Goal: Find specific page/section: Find specific page/section

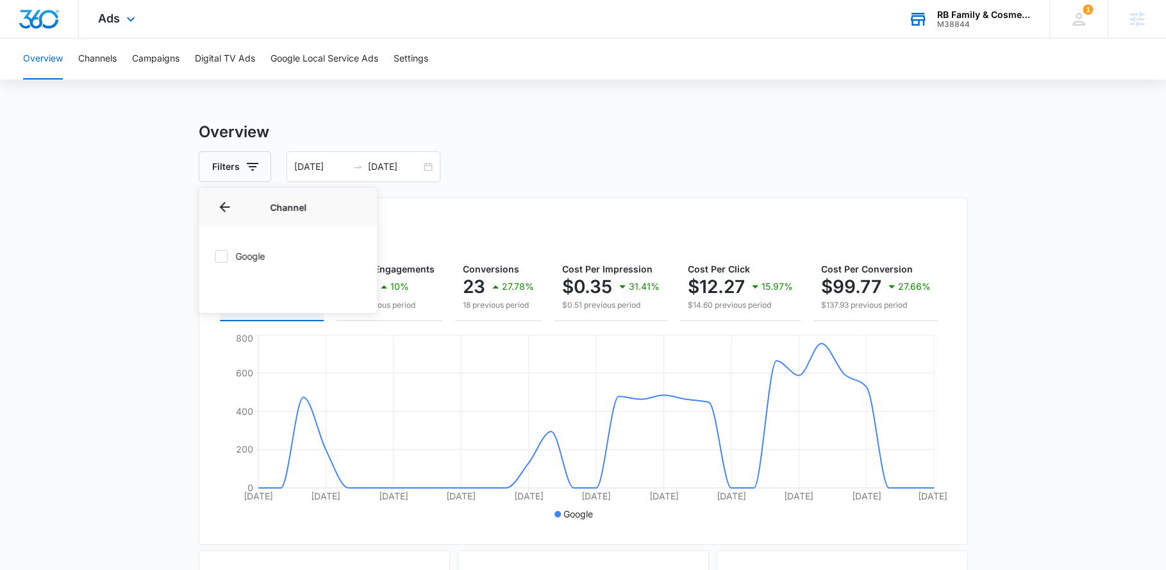
click at [999, 34] on div "RB Family & Cosmetic Dentistry M38844 Your Accounts View All" at bounding box center [969, 19] width 160 height 38
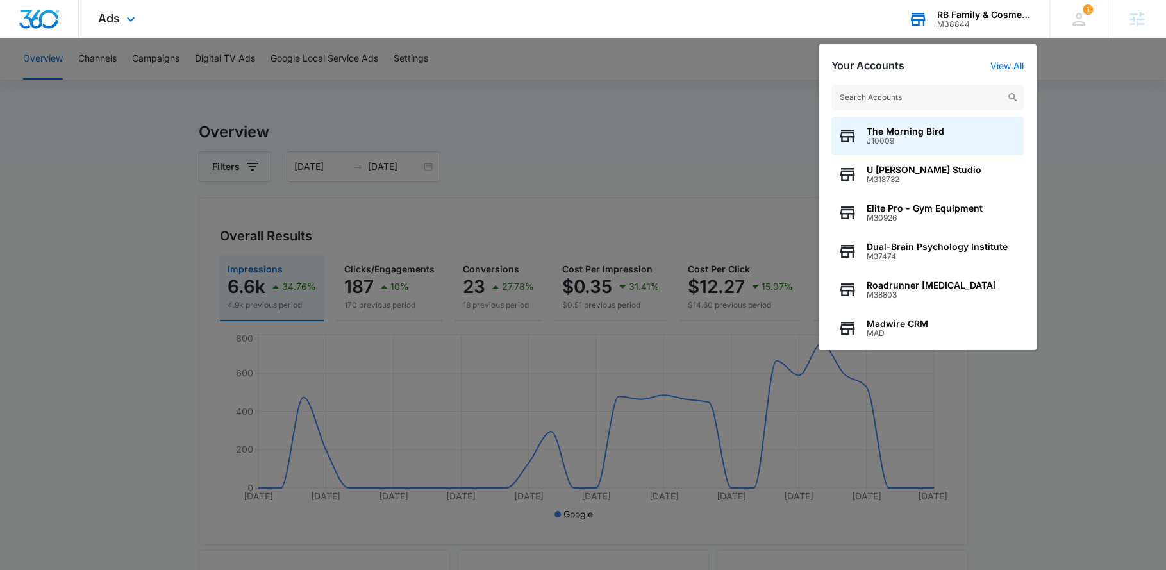
click at [915, 97] on input "text" at bounding box center [927, 98] width 192 height 26
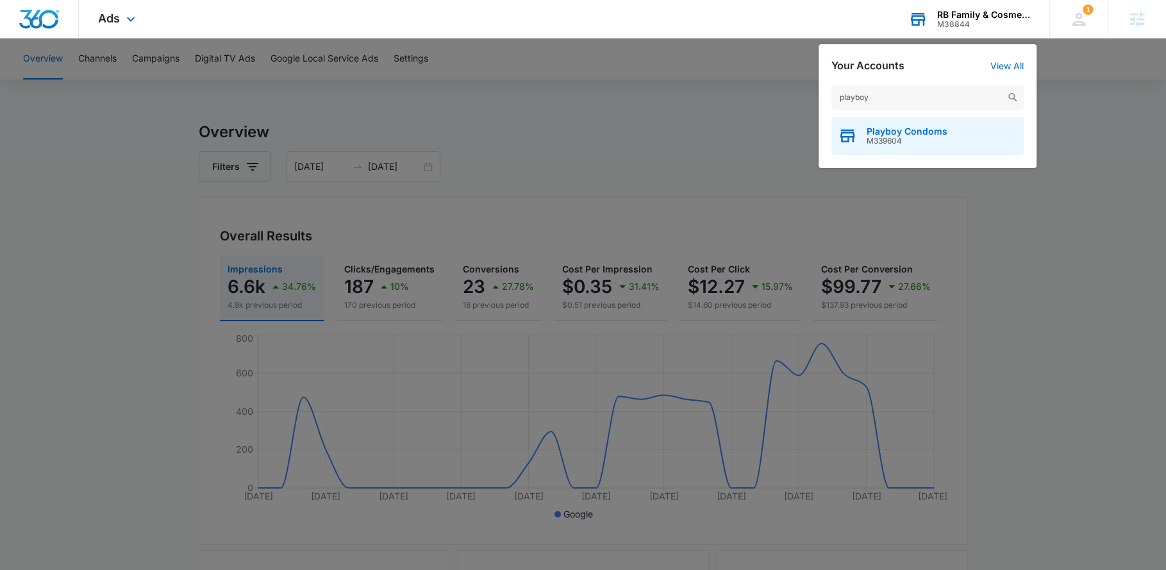
type input "playboy"
click at [927, 137] on span "M339604" at bounding box center [906, 141] width 81 height 9
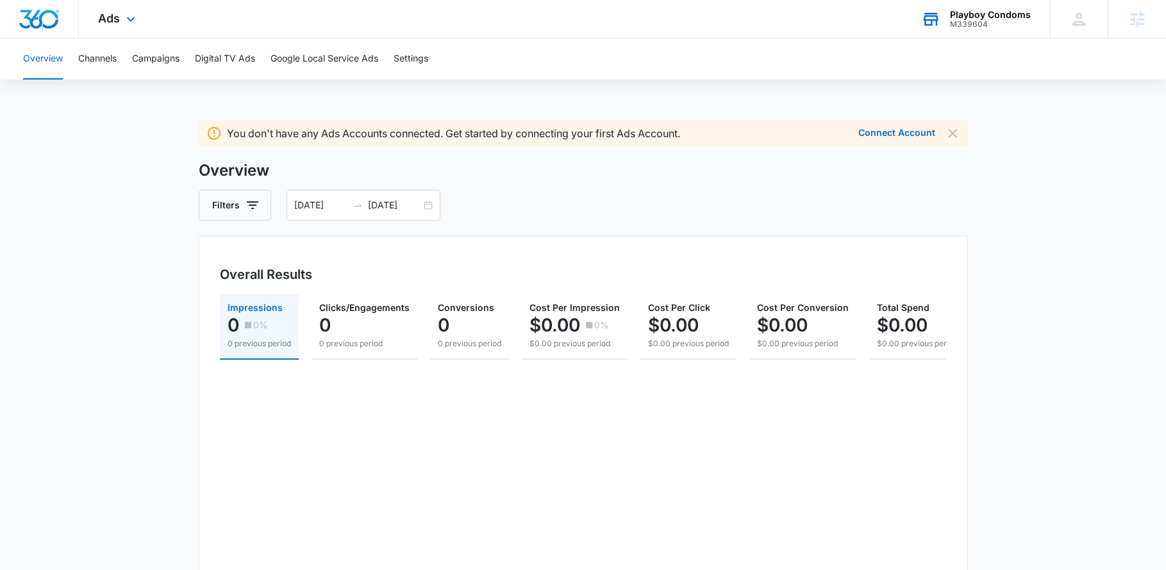
click at [51, 19] on img "Dashboard" at bounding box center [39, 19] width 41 height 19
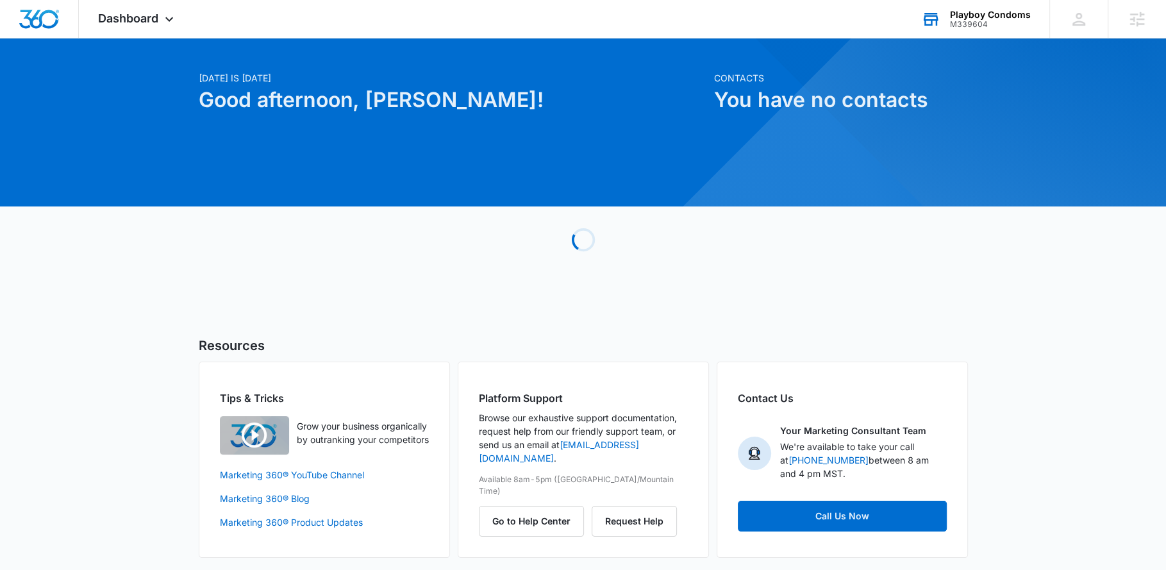
scroll to position [24, 0]
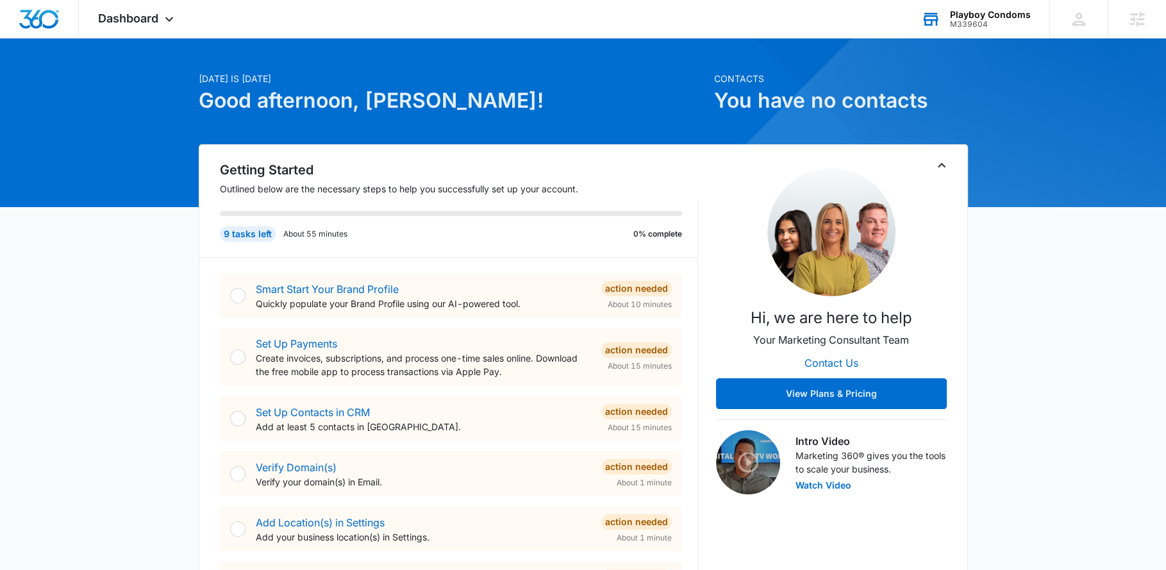
click at [985, 27] on div "M339604" at bounding box center [990, 24] width 81 height 9
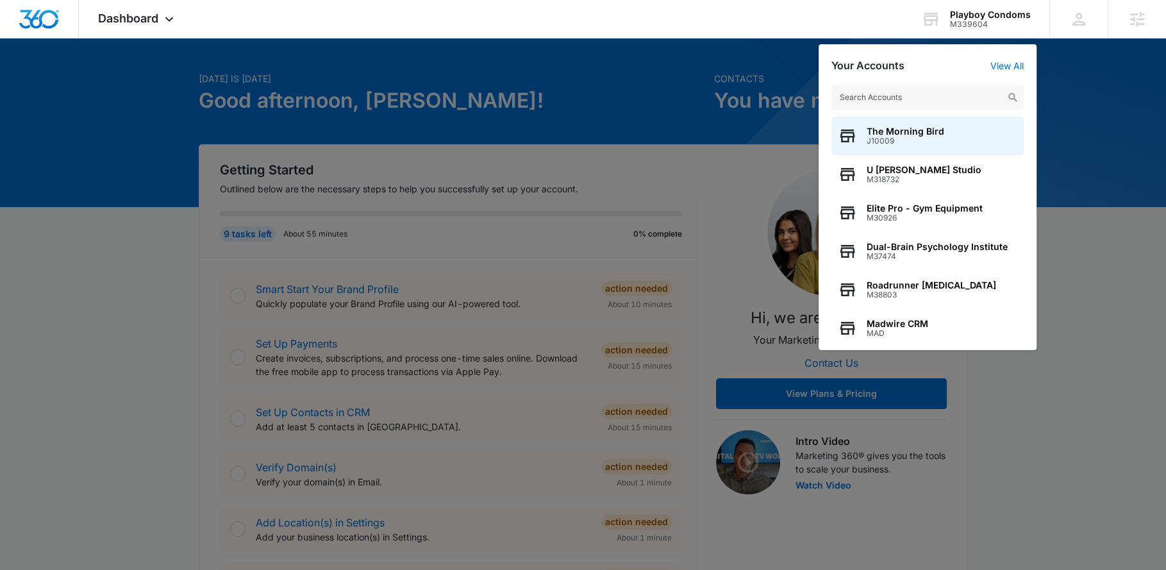
click at [916, 96] on input "text" at bounding box center [927, 98] width 192 height 26
type input "k"
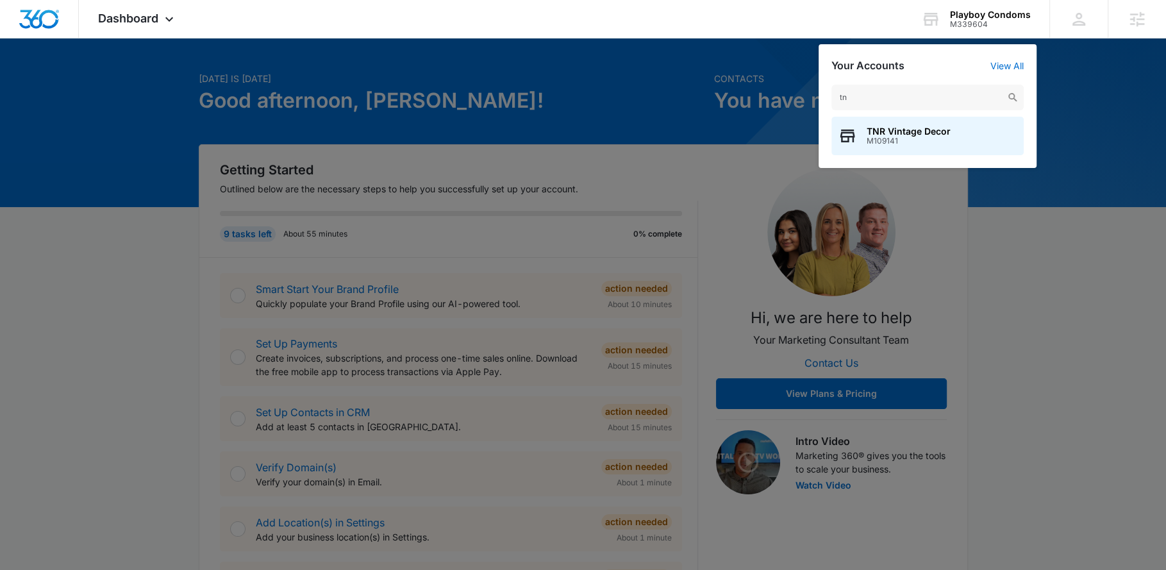
type input "t"
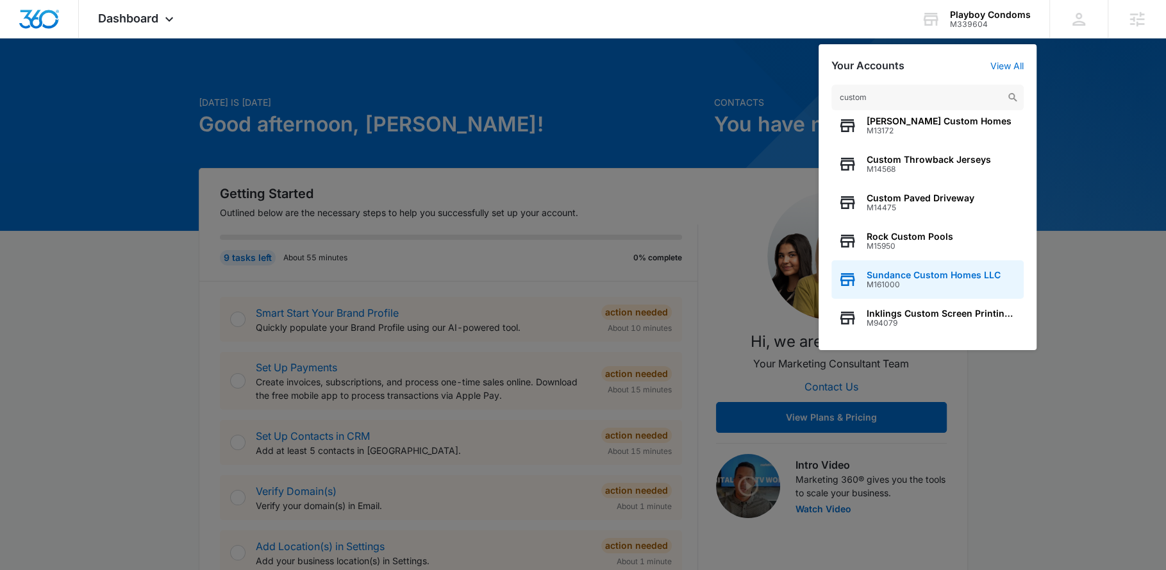
scroll to position [0, 0]
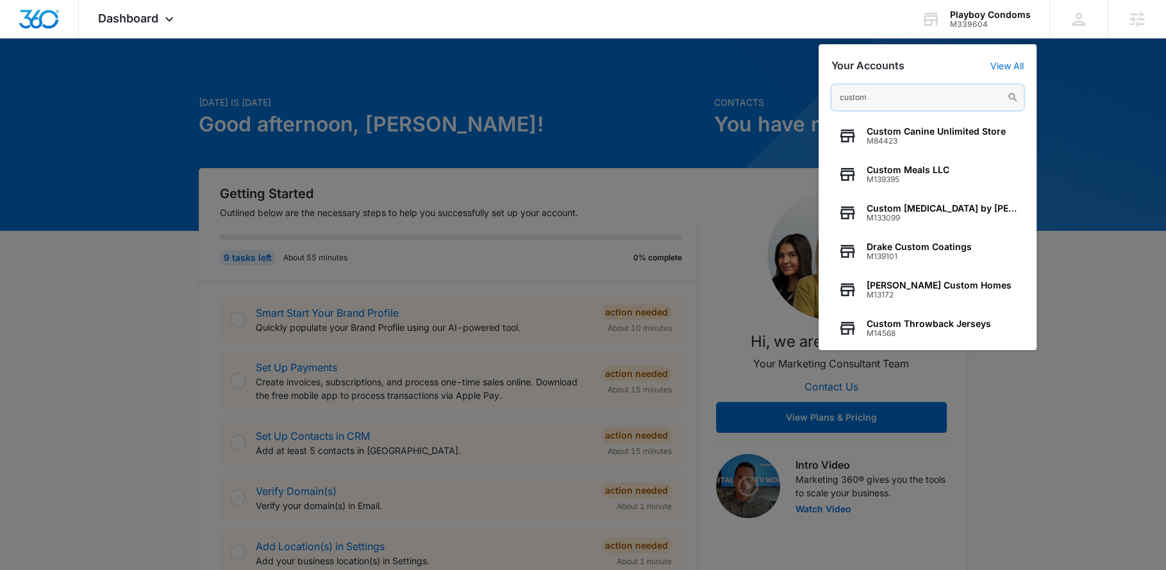
drag, startPoint x: 884, startPoint y: 101, endPoint x: 805, endPoint y: 92, distance: 80.0
click at [805, 38] on nav "Dashboard Apps Reputation Websites Forms CRM Email Social Shop Payments POS Con…" at bounding box center [583, 19] width 1166 height 38
paste input "M37406"
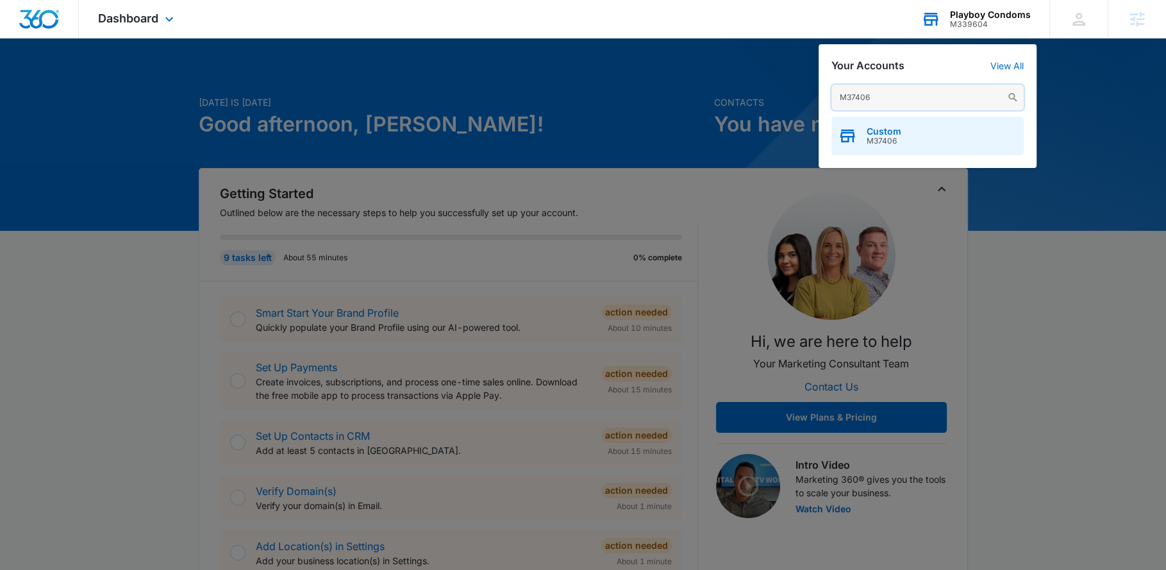
type input "M37406"
click at [929, 148] on div "Custom M37406" at bounding box center [927, 136] width 192 height 38
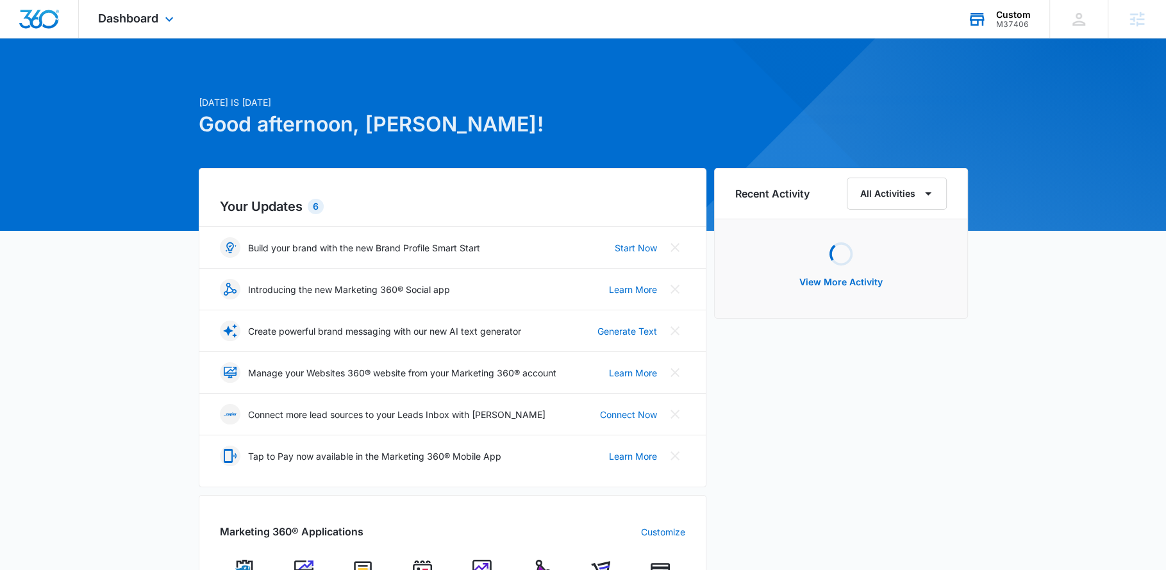
click at [159, 31] on div "Dashboard Apps Reputation Websites Forms CRM Email Social Shop Payments POS Con…" at bounding box center [137, 19] width 117 height 38
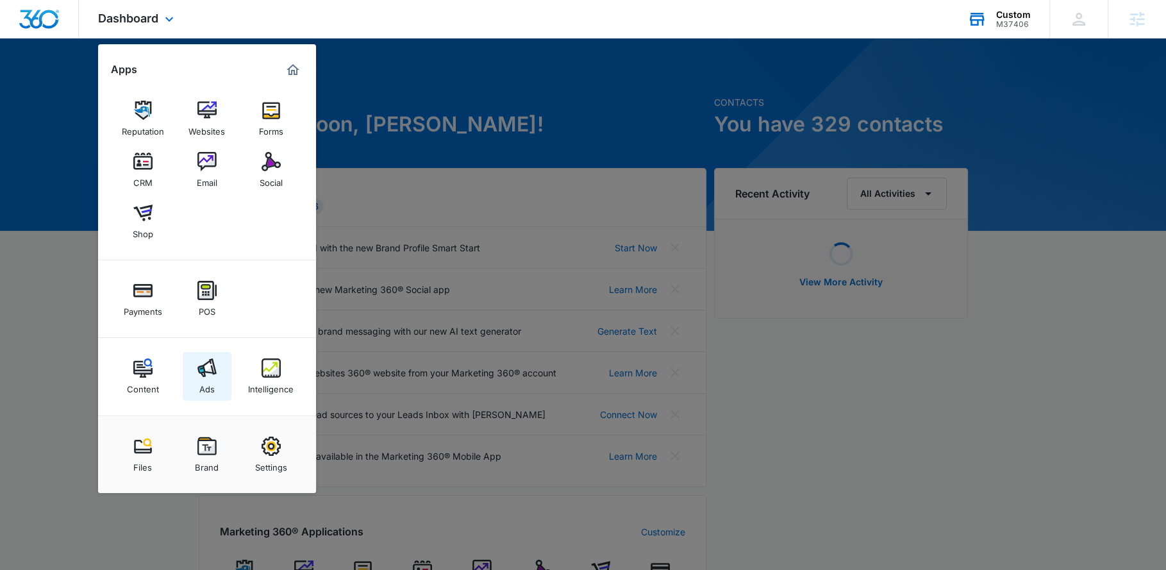
click at [212, 386] on div "Ads" at bounding box center [206, 385] width 15 height 17
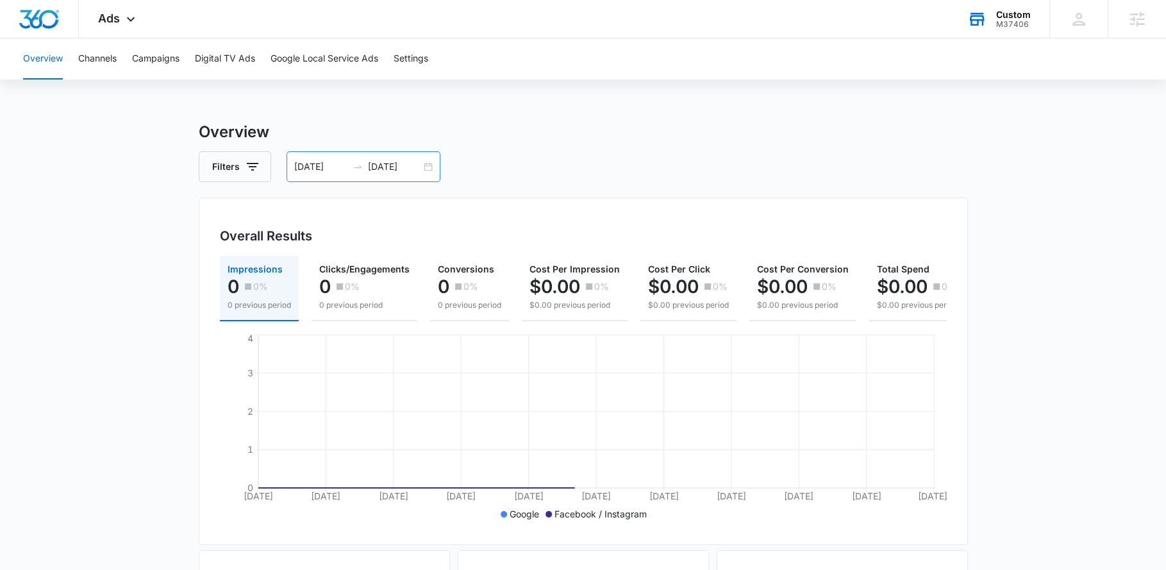
click at [433, 168] on div "[DATE] [DATE]" at bounding box center [363, 166] width 154 height 31
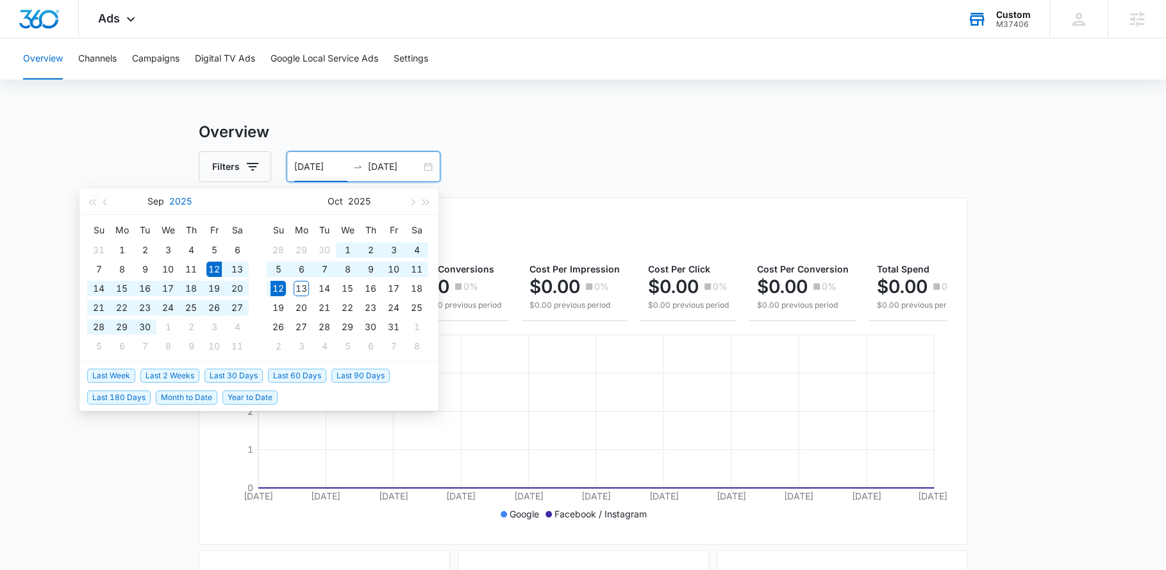
click at [181, 201] on button "2025" at bounding box center [180, 201] width 22 height 26
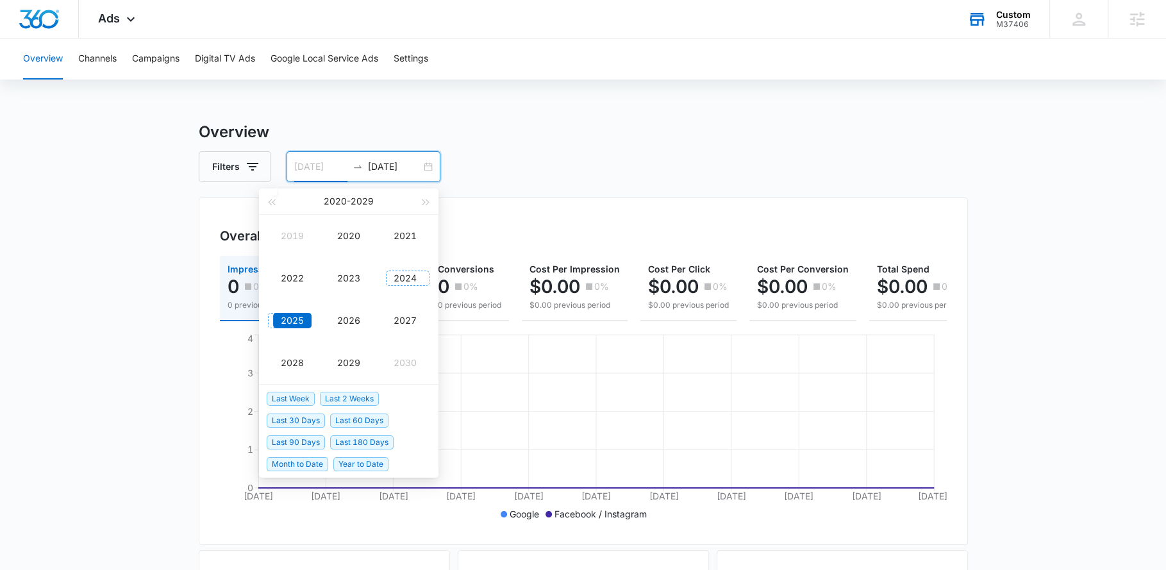
click at [397, 284] on div "2024" at bounding box center [405, 277] width 38 height 15
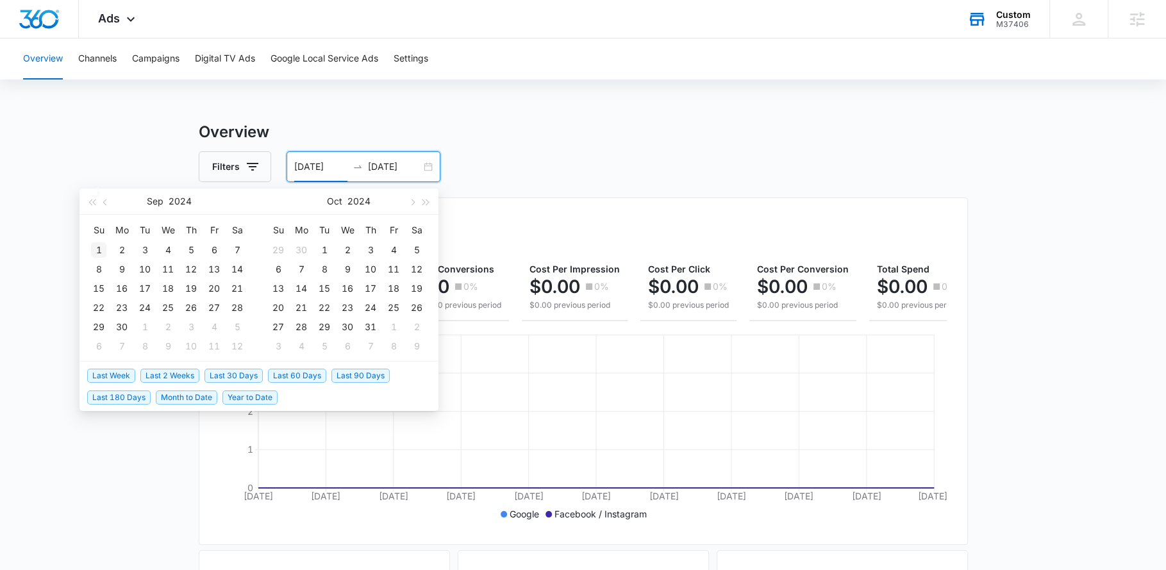
type input "[DATE]"
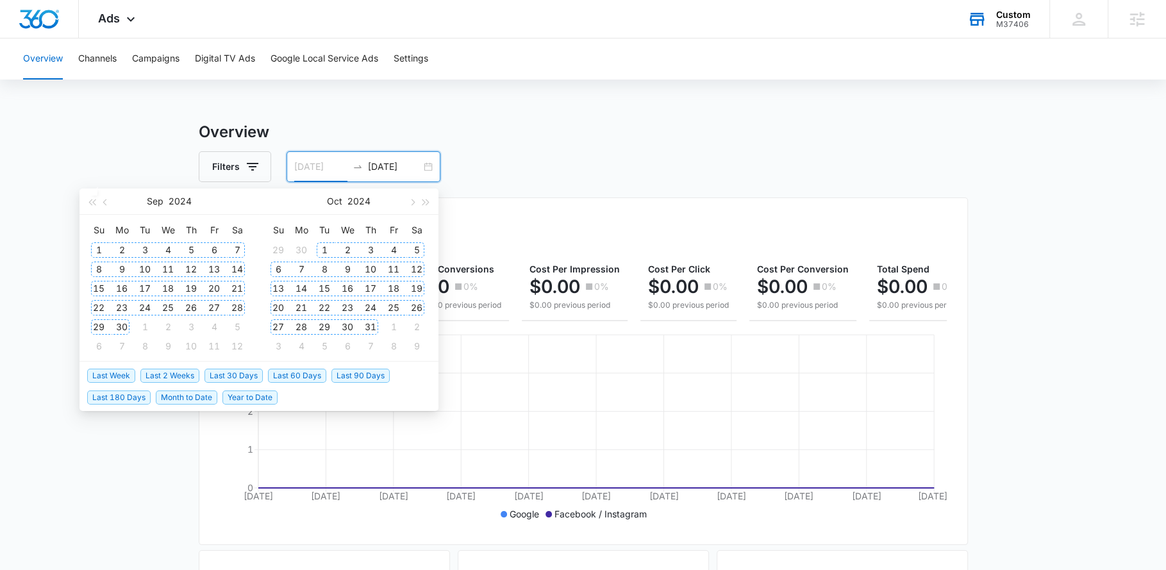
click at [97, 245] on div "1" at bounding box center [98, 249] width 15 height 15
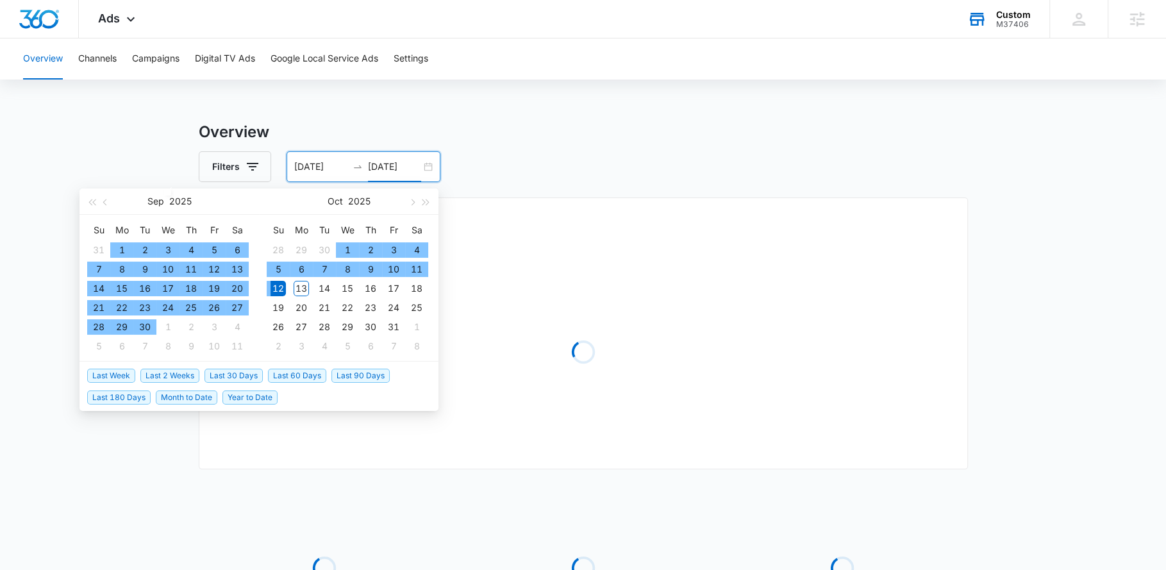
type input "[DATE]"
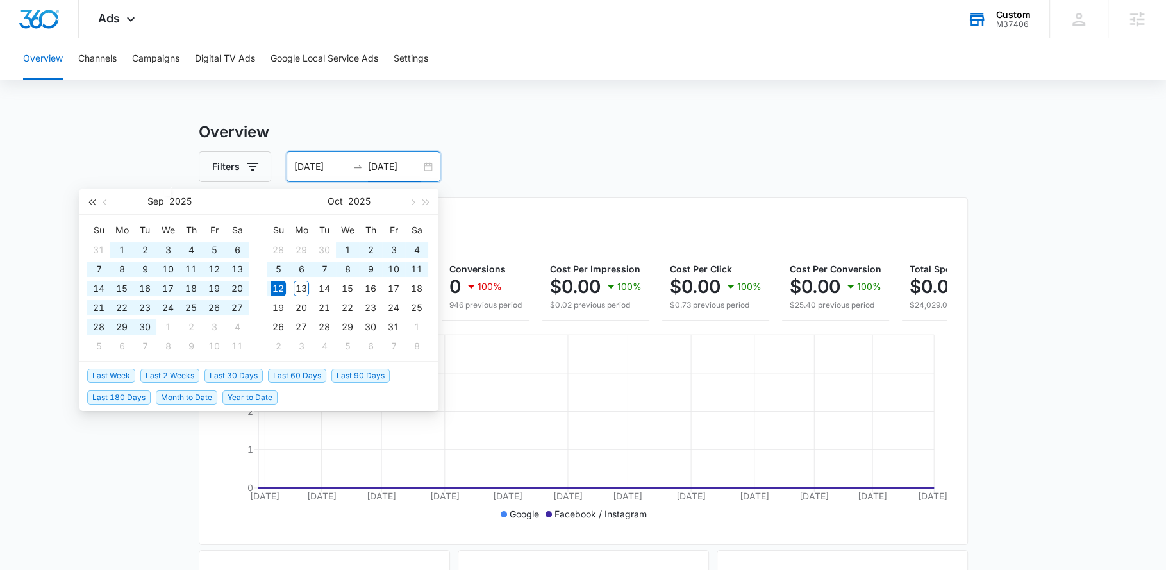
click at [92, 203] on span "button" at bounding box center [91, 202] width 6 height 6
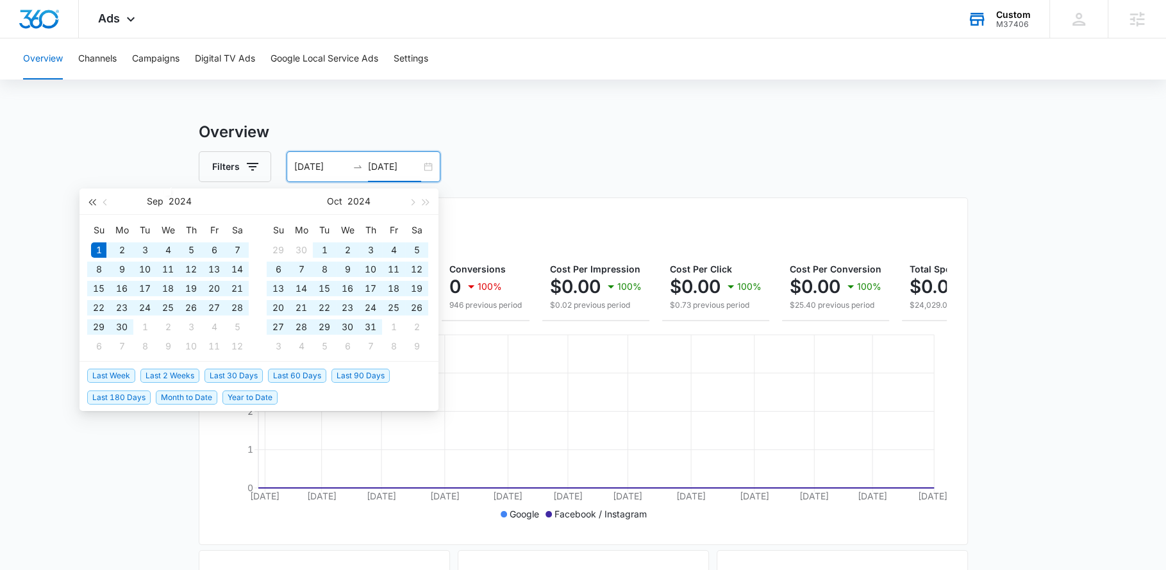
click at [92, 206] on button "button" at bounding box center [92, 201] width 14 height 26
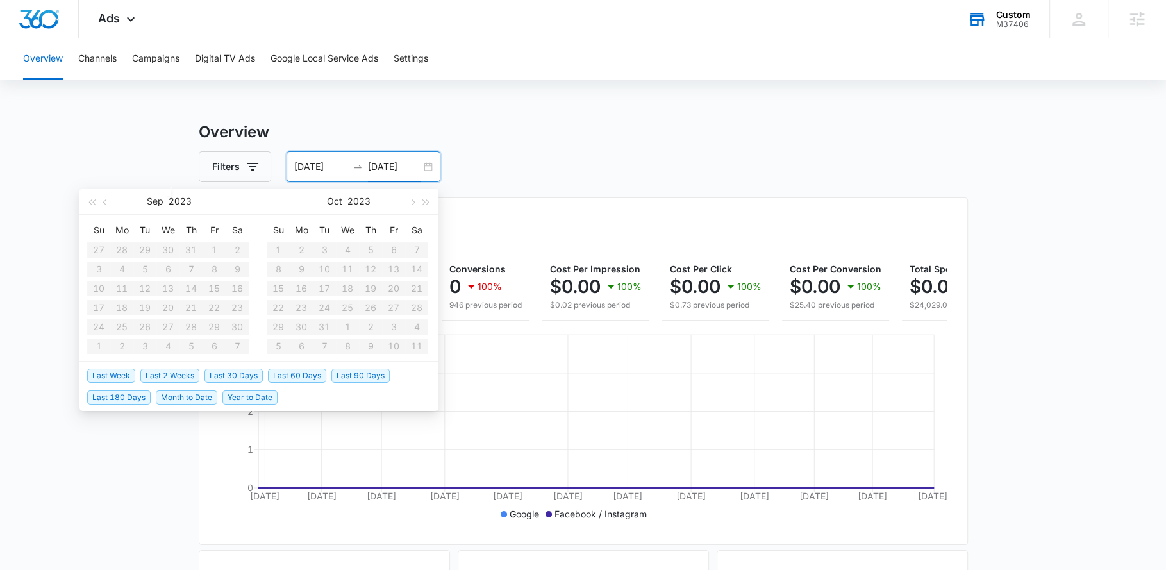
click at [217, 253] on table "Su Mo Tu We Th Fr Sa 27 28 29 30 31 1 2 3 4 5 6 7 8 9 10 11 12 13 14 15 16 17 1…" at bounding box center [168, 288] width 162 height 136
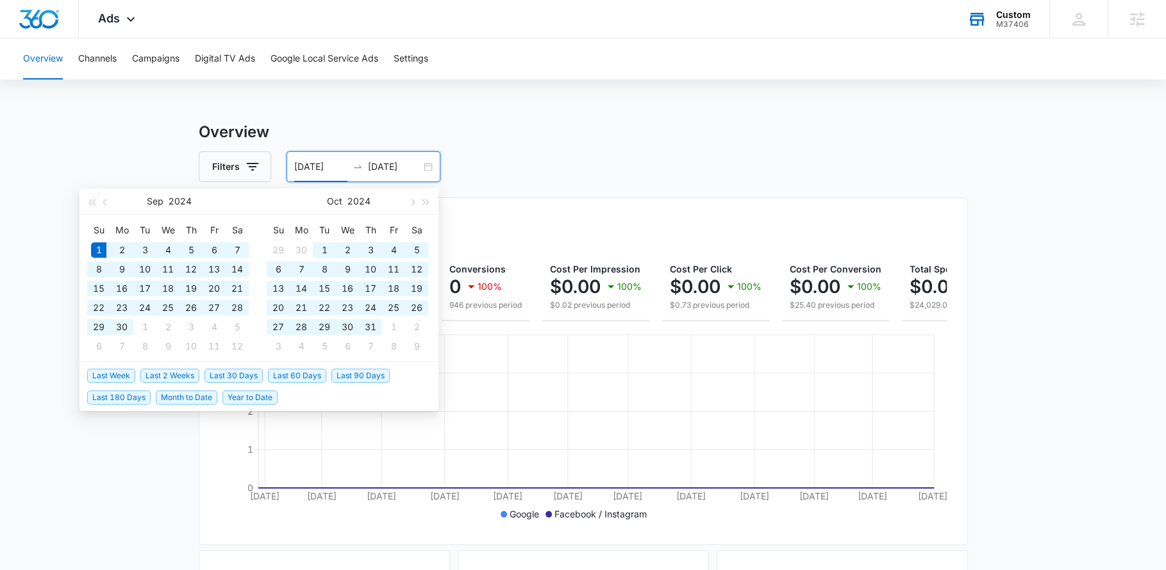
click at [311, 170] on input "[DATE]" at bounding box center [320, 167] width 53 height 14
click at [93, 204] on button "button" at bounding box center [92, 201] width 14 height 26
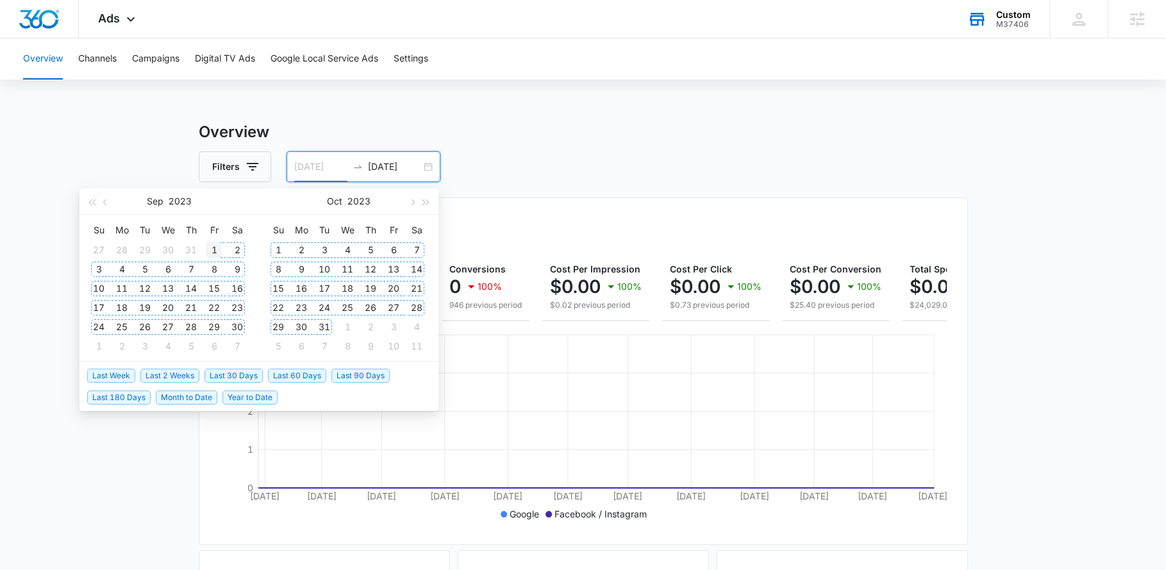
type input "[DATE]"
click at [224, 249] on td "1" at bounding box center [214, 249] width 23 height 19
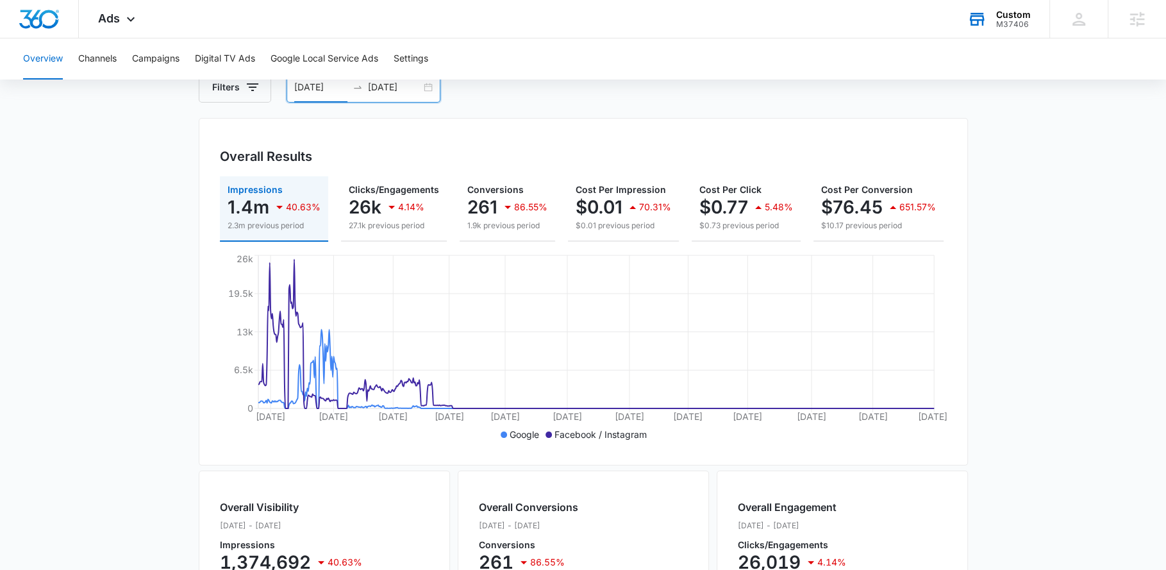
scroll to position [49, 0]
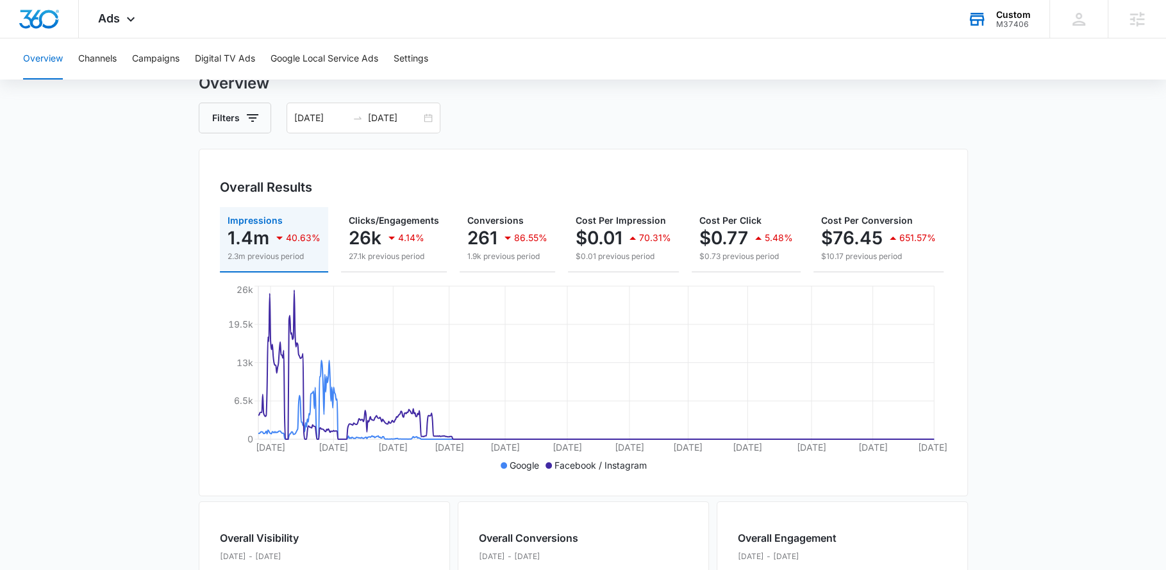
click at [260, 133] on div "Filters" at bounding box center [235, 118] width 72 height 31
click at [257, 126] on button "Filters" at bounding box center [235, 118] width 72 height 31
click at [356, 168] on icon "Show Channel filters" at bounding box center [351, 164] width 15 height 15
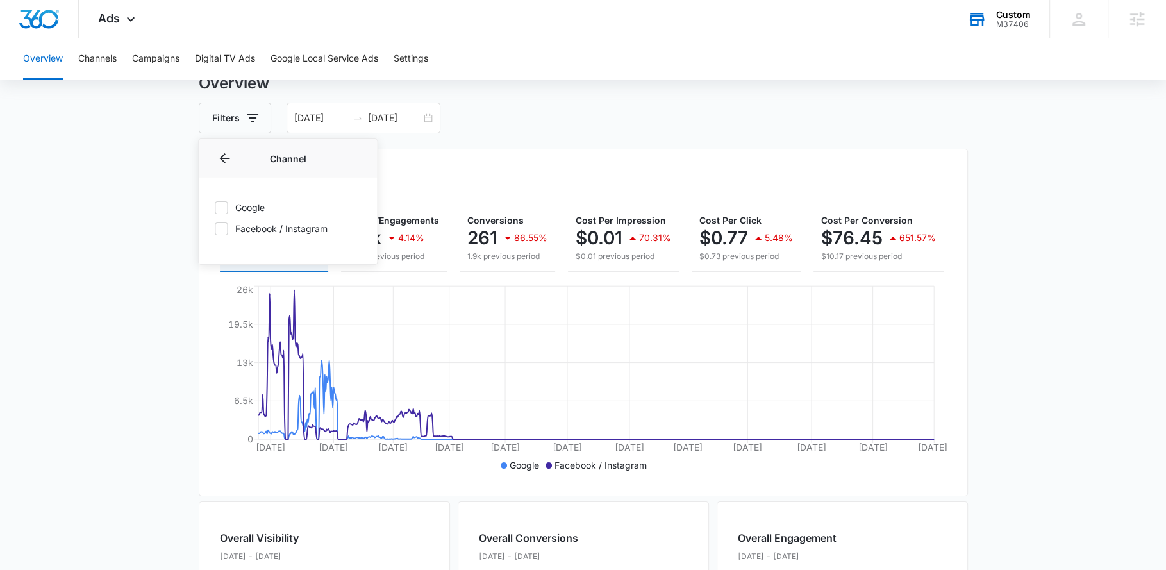
click at [253, 229] on label "Facebook / Instagram" at bounding box center [287, 228] width 147 height 13
click at [215, 229] on input "Facebook / Instagram" at bounding box center [214, 228] width 1 height 1
checkbox input "true"
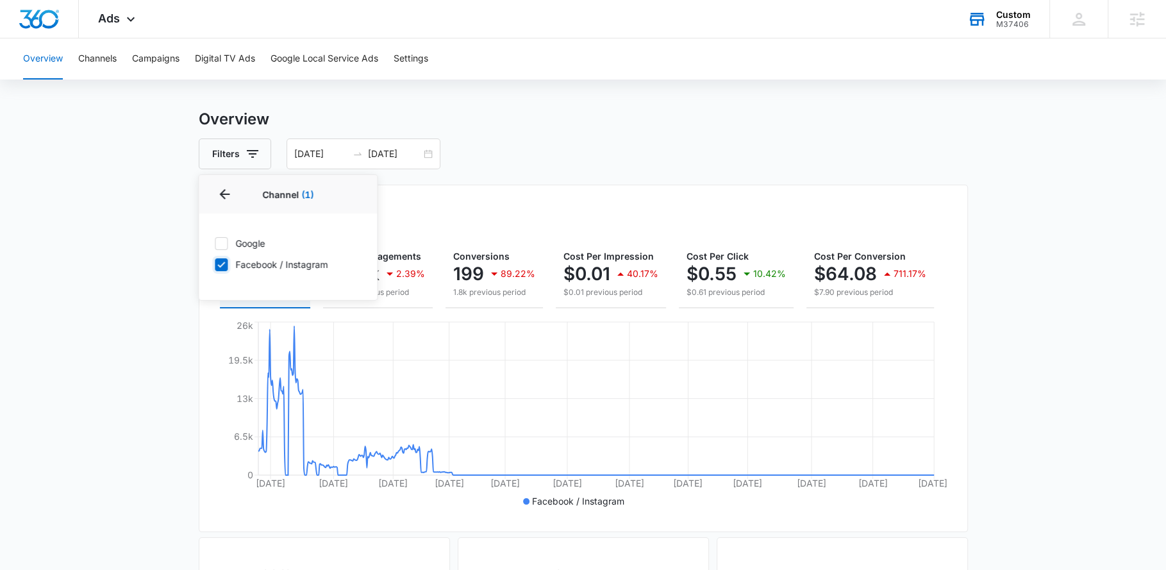
scroll to position [0, 0]
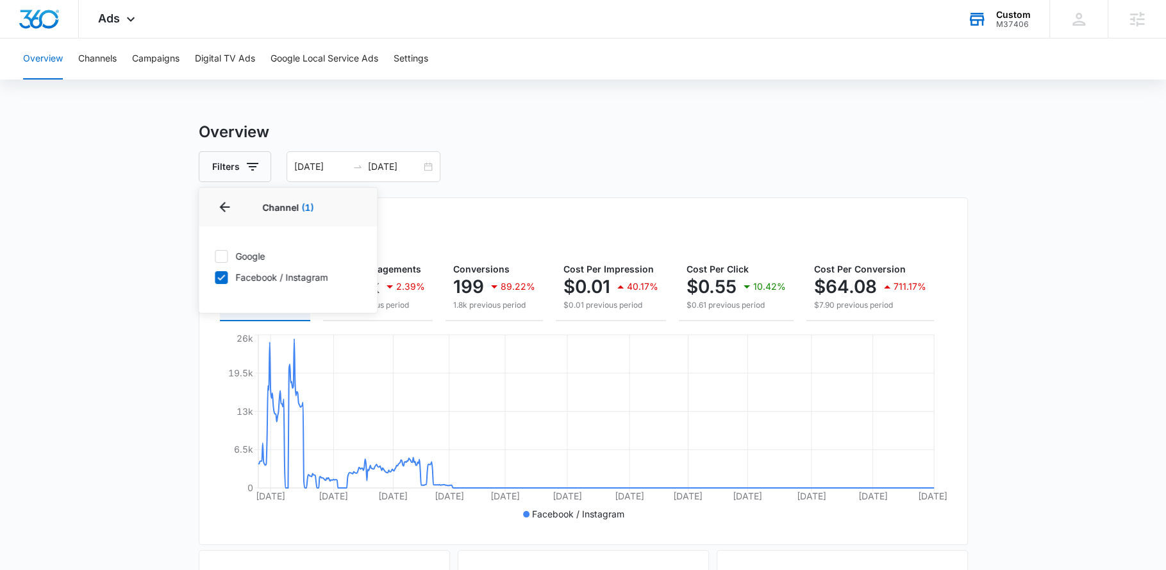
click at [220, 254] on icon at bounding box center [221, 256] width 12 height 12
click at [215, 256] on input "Google" at bounding box center [214, 256] width 1 height 1
checkbox input "true"
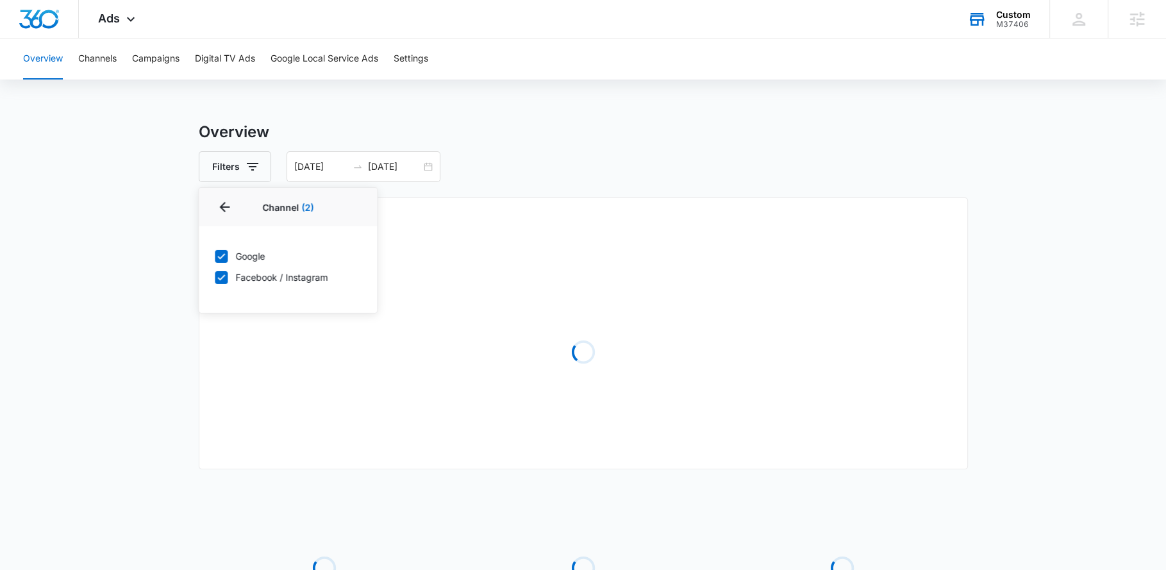
click at [224, 276] on icon at bounding box center [221, 277] width 12 height 12
click at [215, 277] on input "Facebook / Instagram" at bounding box center [214, 277] width 1 height 1
checkbox input "false"
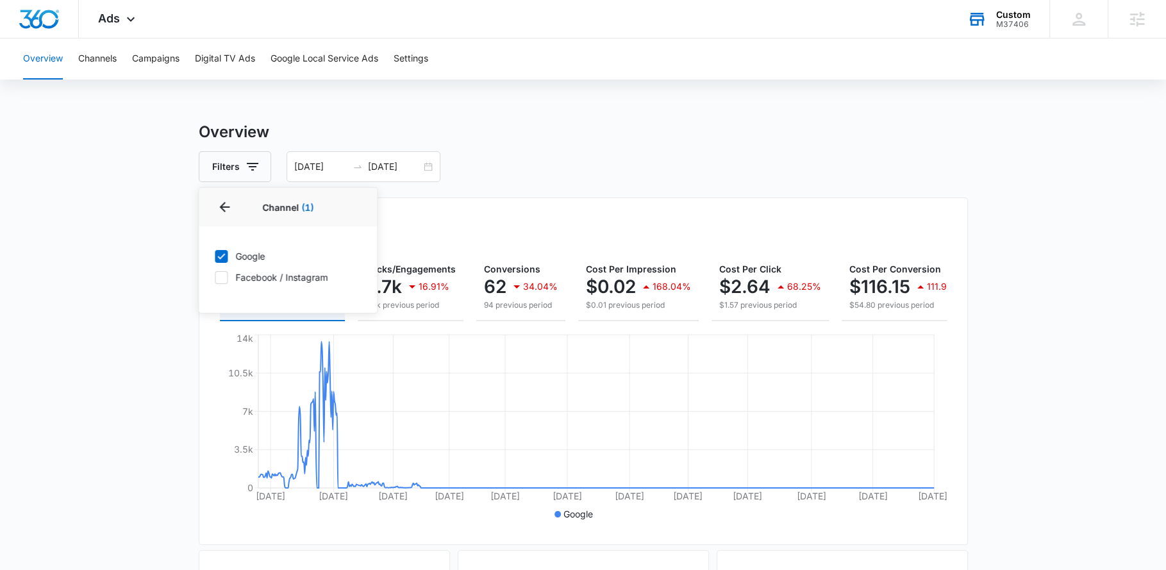
click at [220, 255] on icon at bounding box center [221, 256] width 12 height 12
click at [215, 256] on input "Google" at bounding box center [214, 256] width 1 height 1
checkbox input "false"
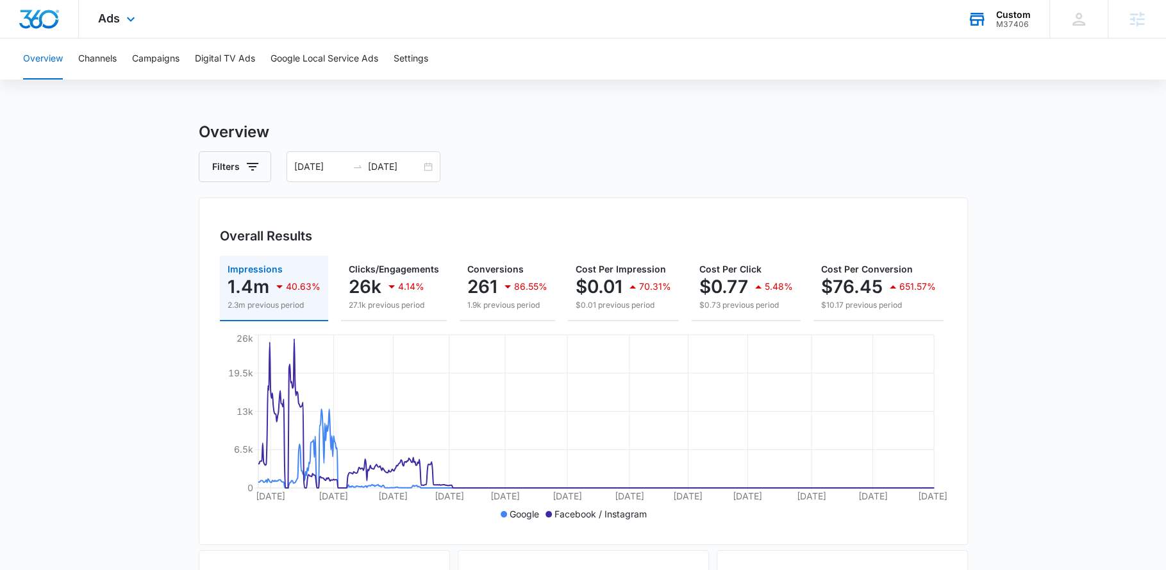
click at [140, 26] on div "Ads Apps Reputation Websites Forms CRM Email Social Shop Payments POS Content A…" at bounding box center [118, 19] width 79 height 38
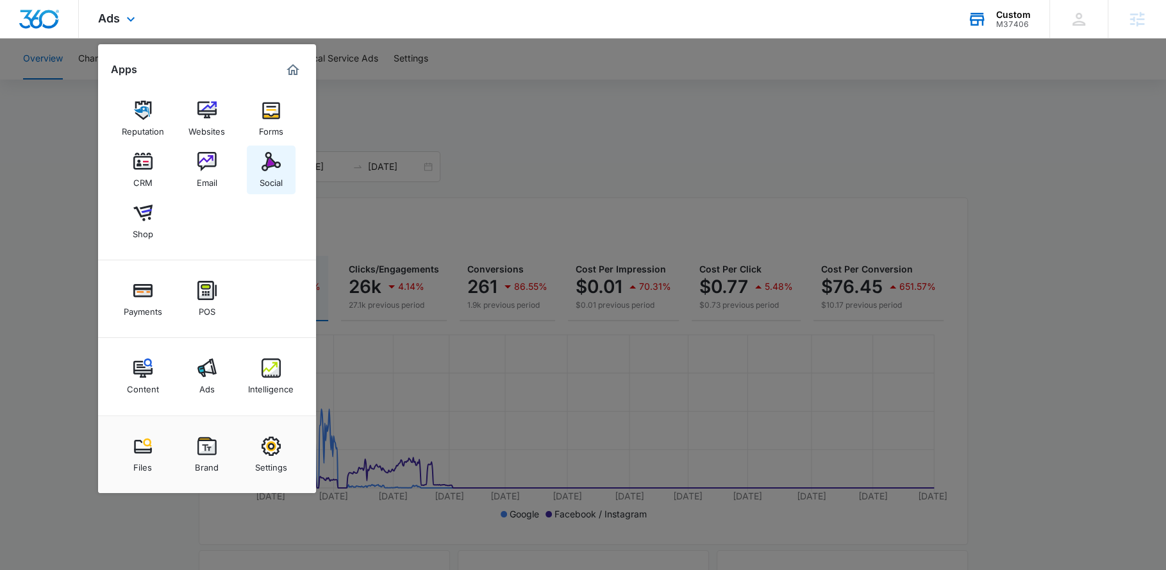
click at [272, 175] on div "Social" at bounding box center [271, 179] width 23 height 17
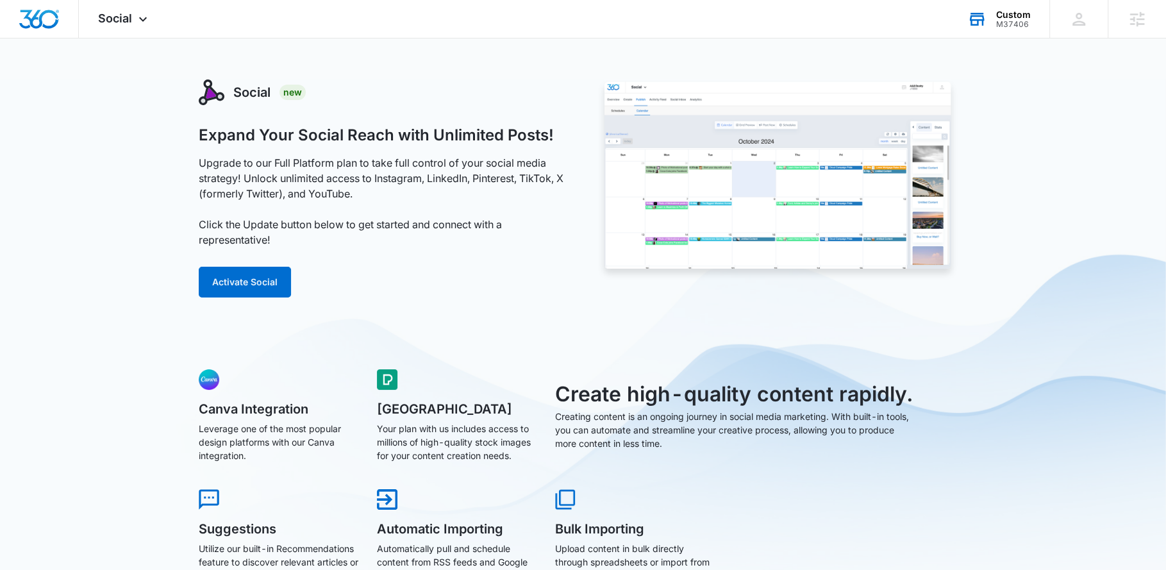
click at [1015, 26] on div "M37406" at bounding box center [1013, 24] width 35 height 9
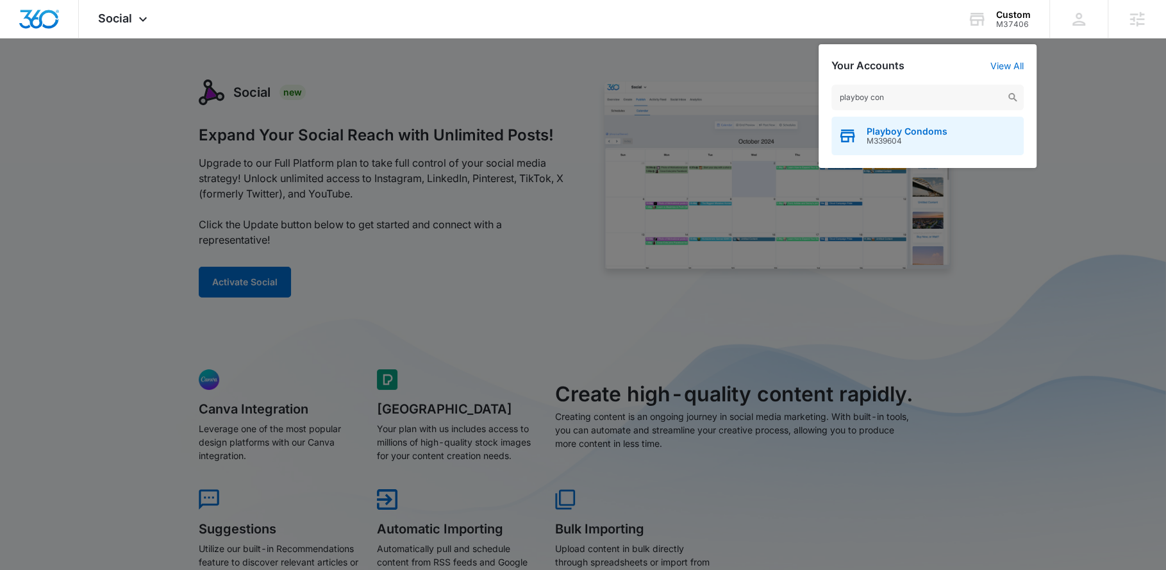
type input "playboy con"
click at [936, 143] on span "M339604" at bounding box center [906, 141] width 81 height 9
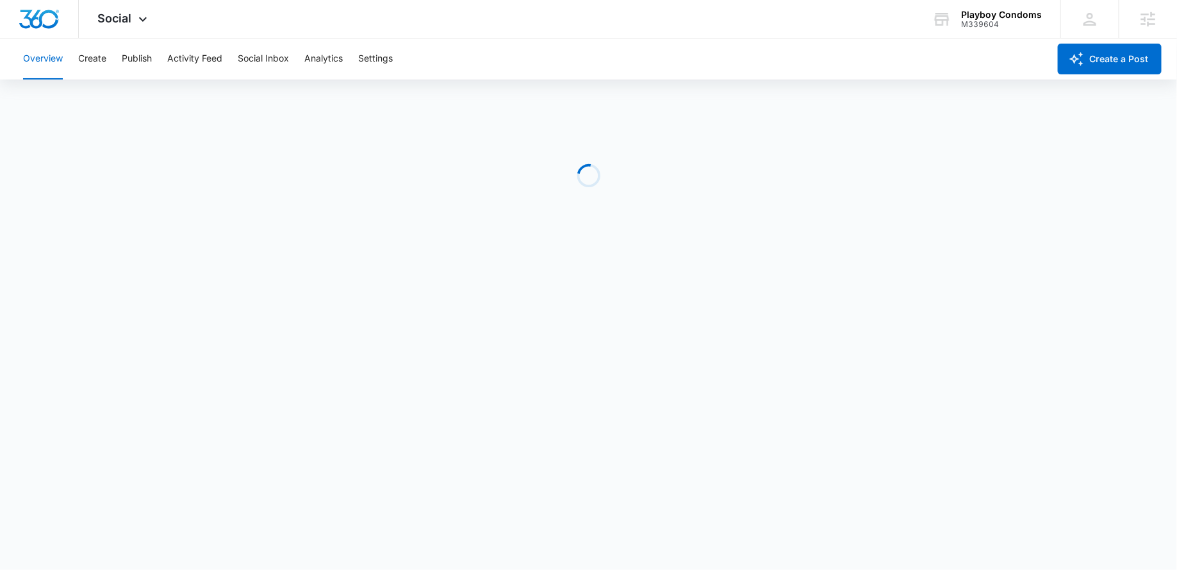
click at [129, 30] on div "Social Apps Reputation Websites Forms CRM Email Social Shop Payments POS Conten…" at bounding box center [124, 19] width 91 height 38
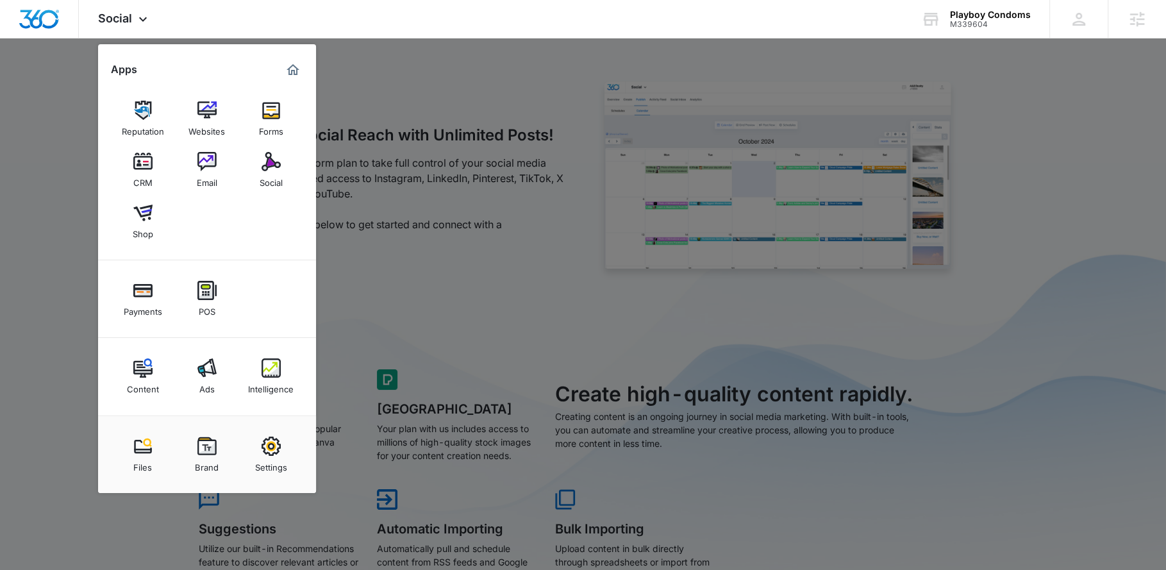
click at [440, 273] on div at bounding box center [583, 285] width 1166 height 570
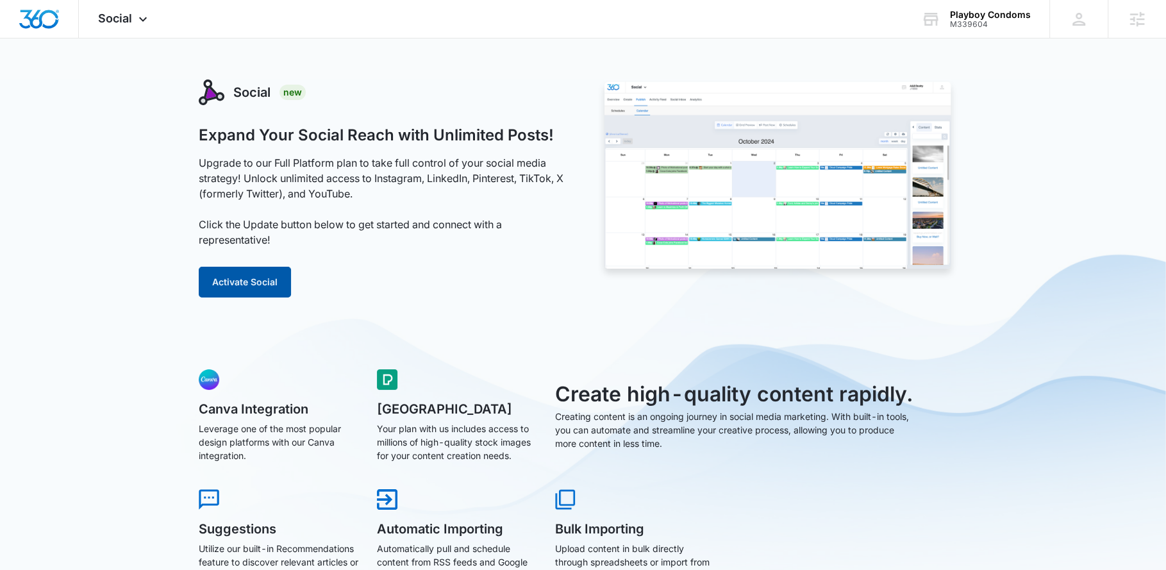
click at [275, 281] on button "Activate Social" at bounding box center [245, 282] width 92 height 31
